Goal: Information Seeking & Learning: Learn about a topic

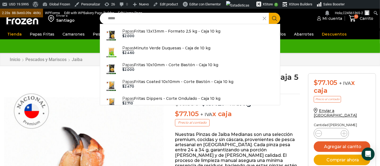
type input "*****"
click at [269, 13] on button "Search" at bounding box center [274, 18] width 11 height 11
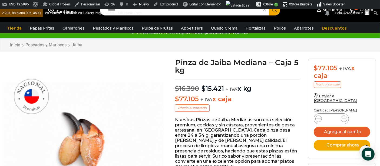
scroll to position [30, 0]
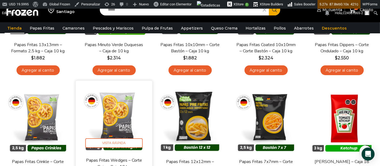
scroll to position [150, 0]
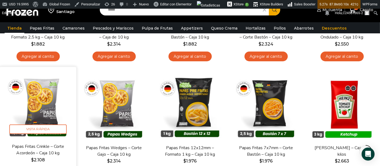
click at [45, 100] on img at bounding box center [38, 105] width 68 height 68
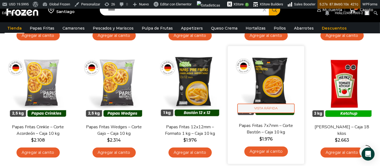
scroll to position [180, 0]
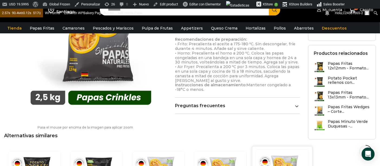
scroll to position [361, 0]
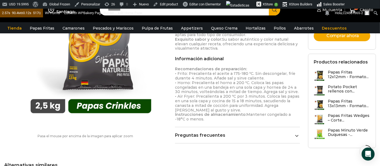
click at [295, 134] on icon at bounding box center [297, 136] width 4 height 4
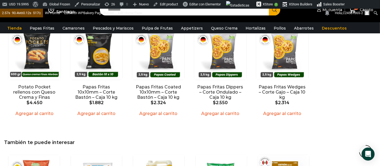
scroll to position [631, 0]
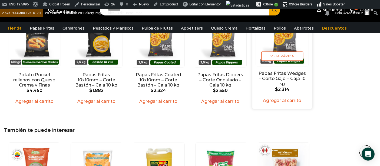
click at [290, 71] on link "Papas Fritas Wedges – Corte Gajo – Caja 10 kg" at bounding box center [282, 79] width 48 height 16
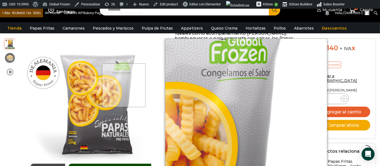
scroll to position [180, 0]
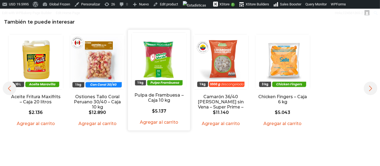
scroll to position [631, 0]
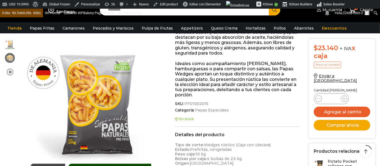
scroll to position [150, 0]
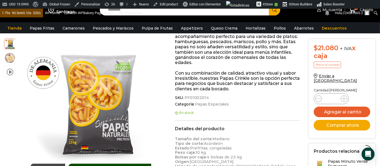
scroll to position [180, 0]
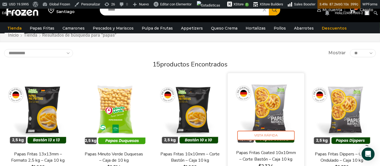
scroll to position [57, 0]
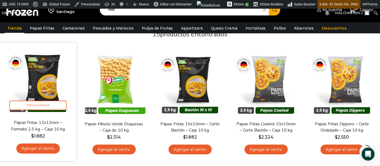
click at [45, 80] on img at bounding box center [38, 81] width 68 height 68
